Goal: Task Accomplishment & Management: Complete application form

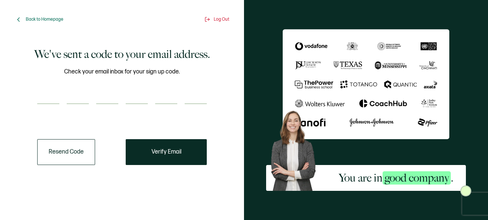
click at [46, 98] on input "number" at bounding box center [48, 96] width 22 height 15
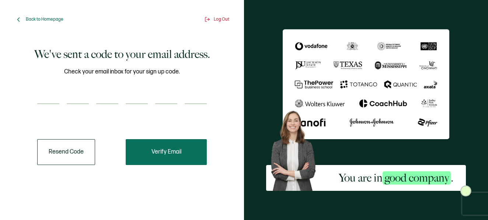
click at [168, 153] on span "Verify Email" at bounding box center [167, 152] width 30 height 6
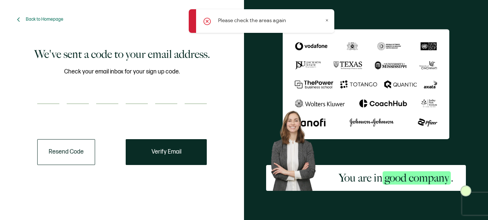
click at [69, 148] on button "Resend Code" at bounding box center [66, 152] width 58 height 26
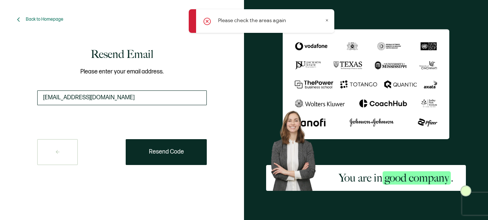
click at [128, 100] on input "[EMAIL_ADDRESS][DOMAIN_NAME]" at bounding box center [122, 97] width 170 height 15
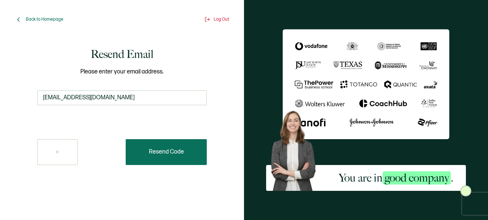
type input "[EMAIL_ADDRESS][DOMAIN_NAME]"
click at [151, 152] on span "Resend Code" at bounding box center [166, 152] width 35 height 6
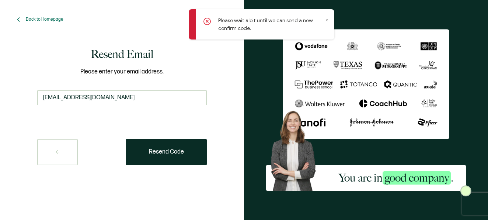
click at [329, 21] on div "Please wait a bit until we can send a new confirm code." at bounding box center [262, 24] width 146 height 30
click at [329, 20] on icon at bounding box center [327, 20] width 4 height 4
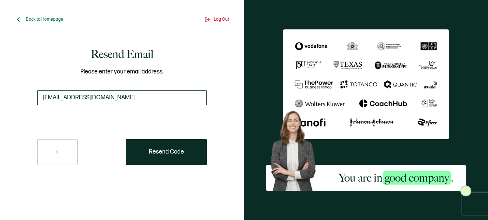
click at [141, 94] on input "[EMAIL_ADDRESS][DOMAIN_NAME]" at bounding box center [122, 97] width 170 height 15
click at [141, 96] on input "[EMAIL_ADDRESS][DOMAIN_NAME]" at bounding box center [122, 97] width 170 height 15
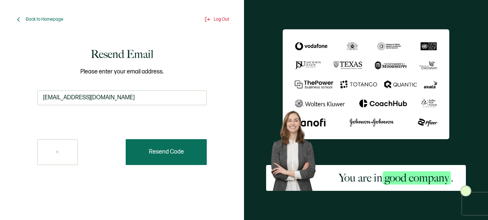
click at [152, 149] on span "Resend Code" at bounding box center [166, 152] width 35 height 6
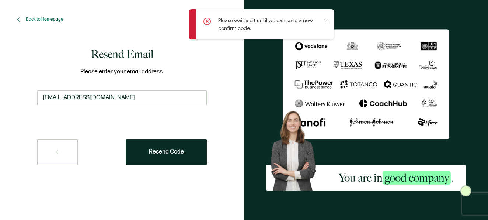
click at [327, 21] on icon at bounding box center [327, 20] width 4 height 4
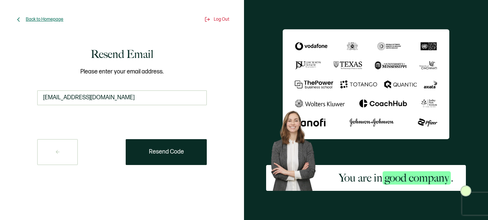
click at [38, 18] on span "Back to Homepage" at bounding box center [45, 20] width 38 height 6
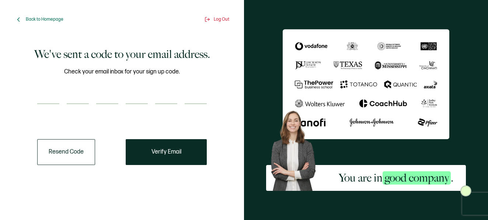
click at [21, 17] on icon at bounding box center [18, 19] width 7 height 7
